Goal: Contribute content

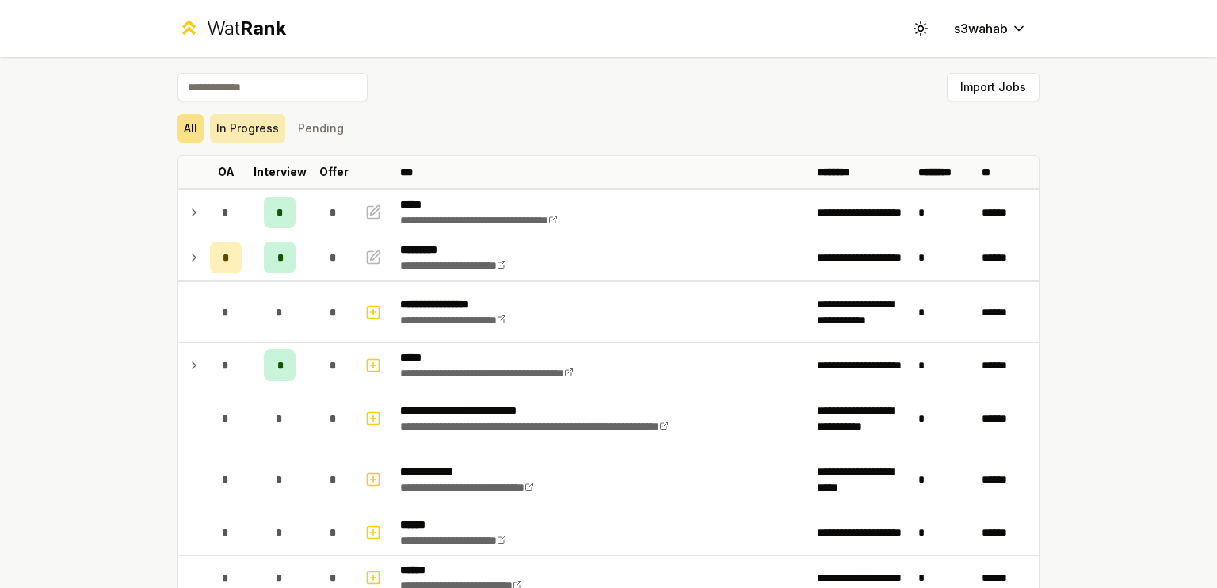
click at [241, 133] on button "In Progress" at bounding box center [247, 128] width 75 height 29
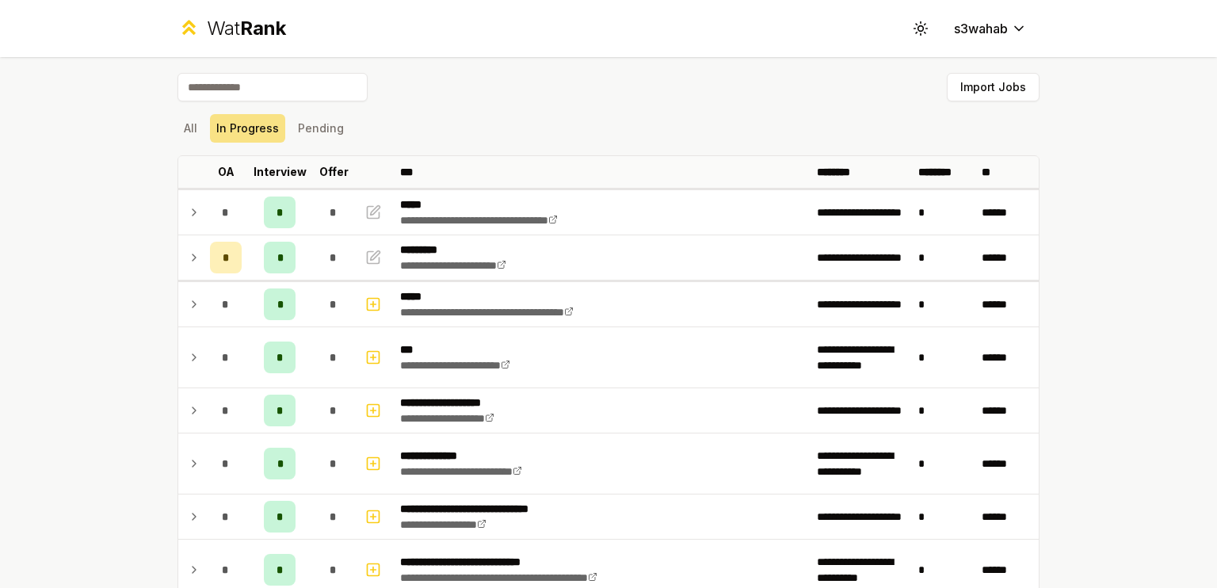
click at [152, 127] on div "**********" at bounding box center [608, 402] width 913 height 691
click at [200, 129] on div "All In Progress Pending" at bounding box center [609, 128] width 862 height 29
click at [197, 129] on div "All In Progress Pending" at bounding box center [609, 128] width 862 height 29
click at [195, 129] on button "All" at bounding box center [191, 128] width 26 height 29
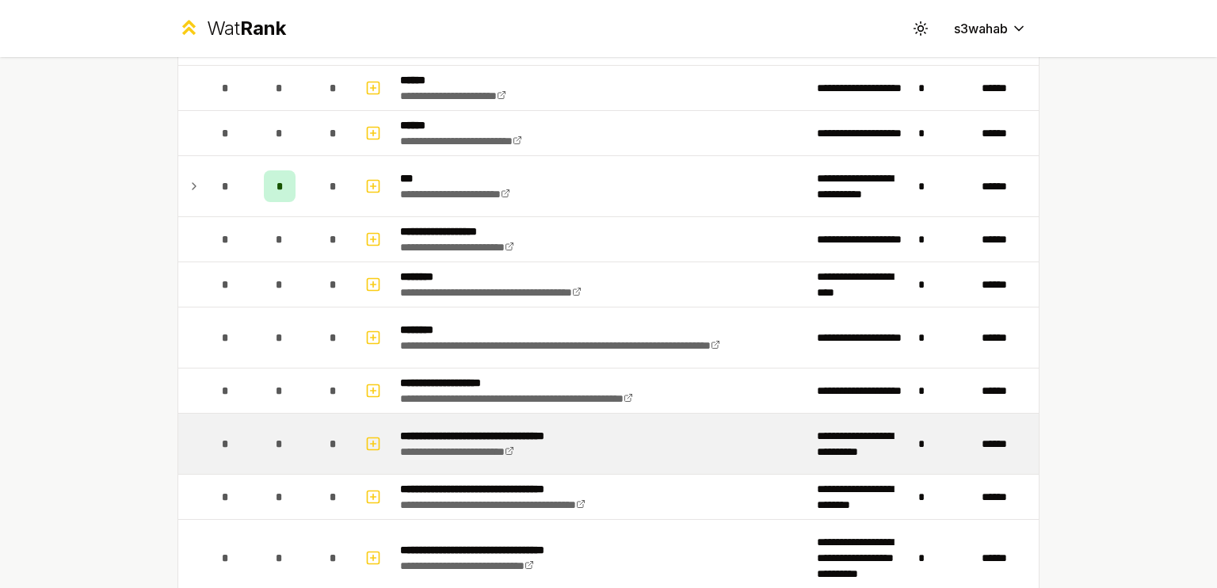
scroll to position [446, 0]
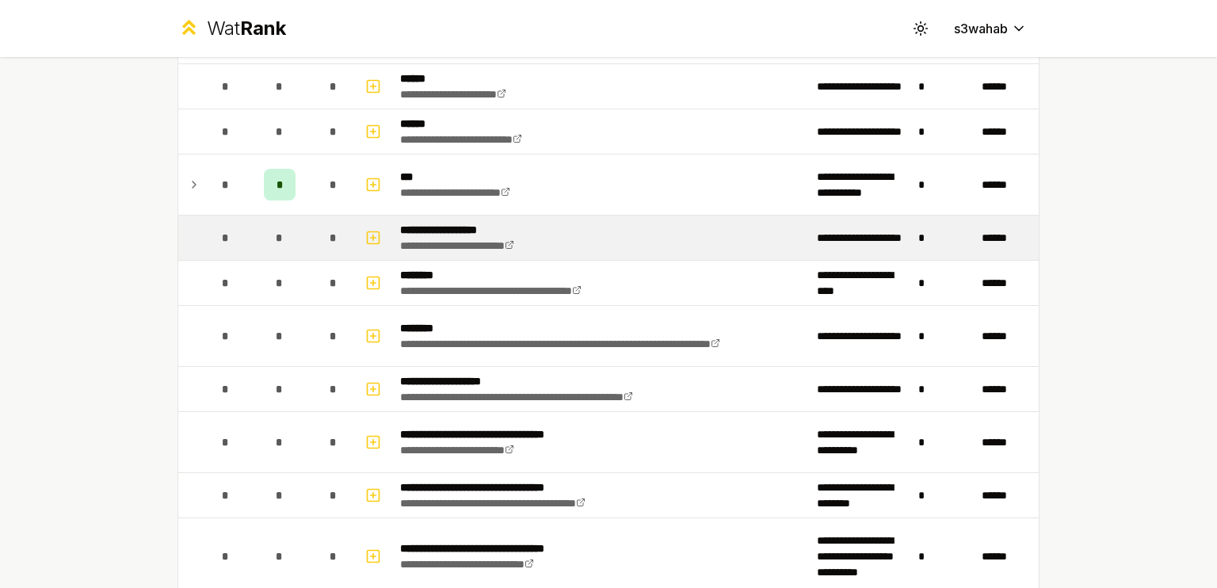
click at [236, 235] on td "*" at bounding box center [226, 238] width 44 height 44
click at [373, 235] on icon "button" at bounding box center [373, 238] width 0 height 6
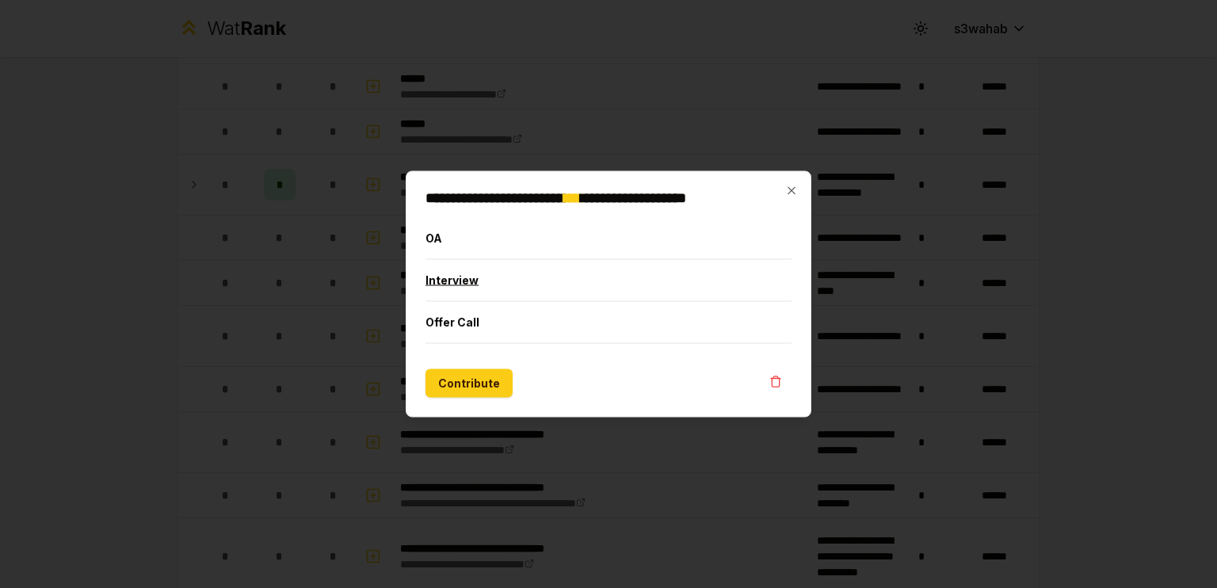
click at [508, 281] on button "Interview" at bounding box center [609, 280] width 366 height 41
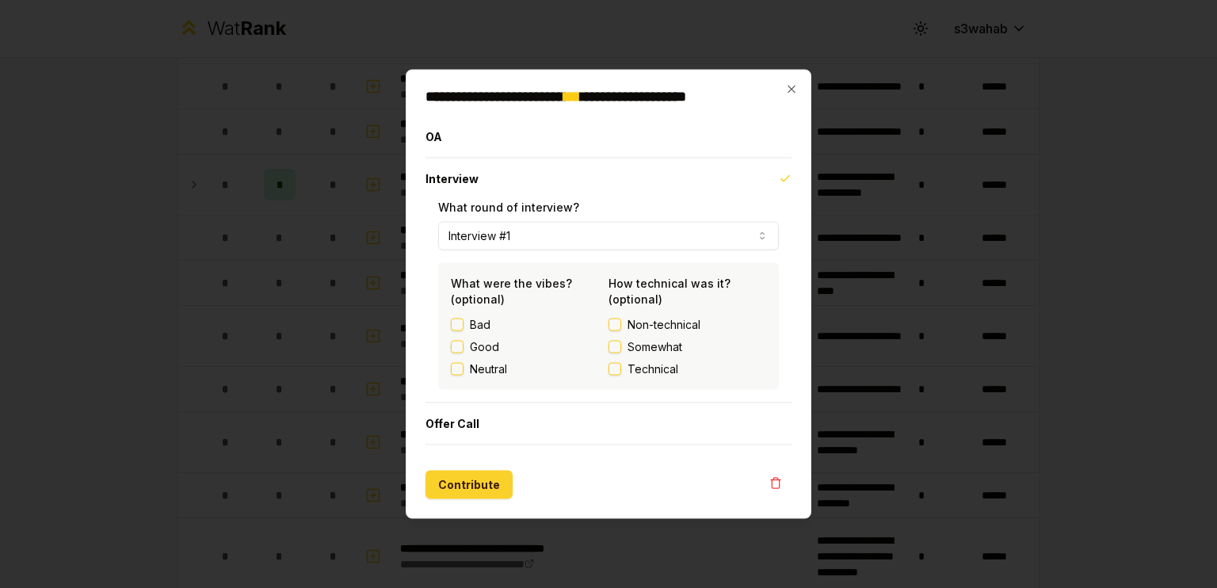
click at [457, 491] on button "Contribute" at bounding box center [469, 485] width 87 height 29
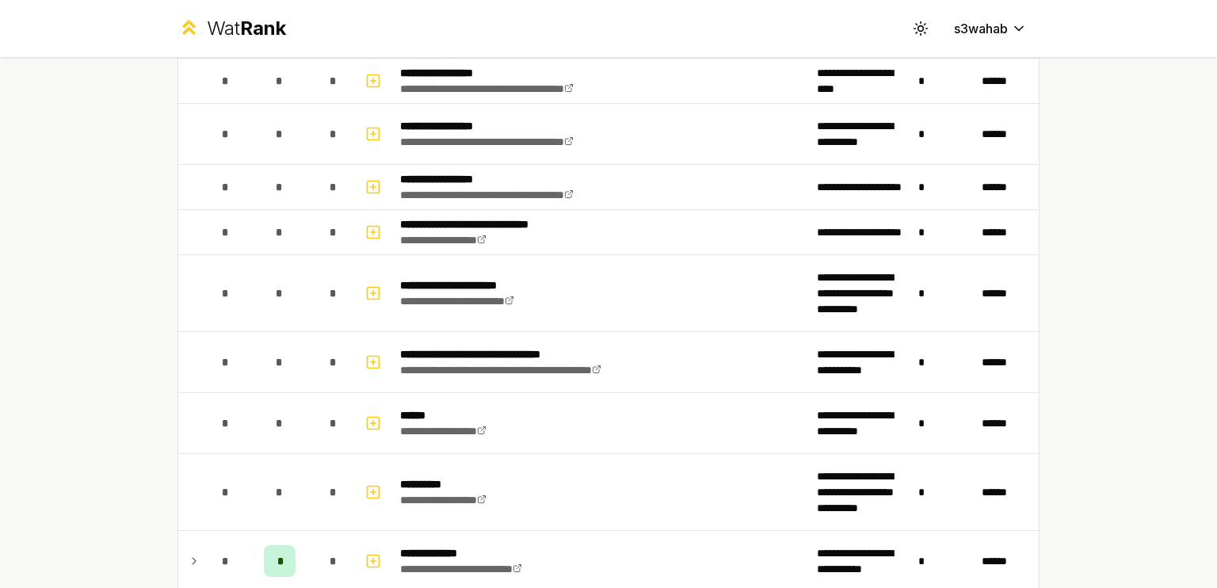
scroll to position [1227, 0]
